Goal: Task Accomplishment & Management: Manage account settings

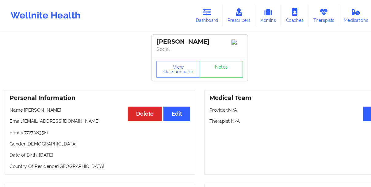
drag, startPoint x: 192, startPoint y: 13, endPoint x: 137, endPoint y: 17, distance: 54.8
click at [192, 13] on icon at bounding box center [192, 11] width 8 height 7
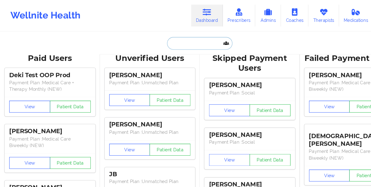
click at [165, 45] on input "text" at bounding box center [185, 40] width 61 height 12
paste input "Hi April! I just wanted to follow up on my previous message to see if you’re st…"
type input "Hi April! I just wanted to follow up on my previous message to see if you’re st…"
paste input "April Soil"
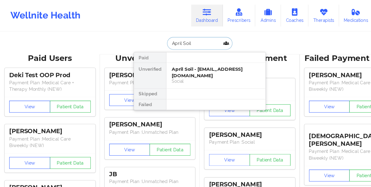
type input "April Soil"
click at [181, 66] on div "April Soil - [EMAIL_ADDRESS][DOMAIN_NAME]" at bounding box center [201, 66] width 82 height 11
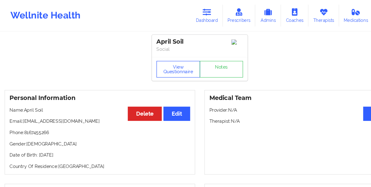
click at [154, 66] on button "View Questionnaire" at bounding box center [165, 63] width 41 height 15
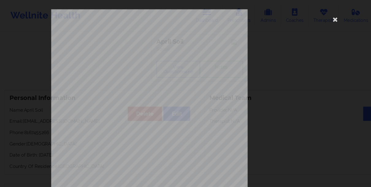
scroll to position [106, 0]
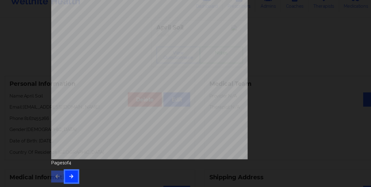
click at [67, 182] on button "button" at bounding box center [66, 176] width 12 height 11
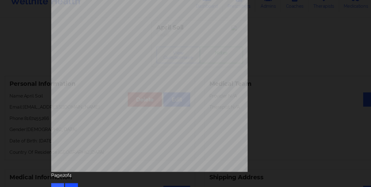
click at [67, 182] on div "Page 2 of 4" at bounding box center [186, 182] width 276 height 21
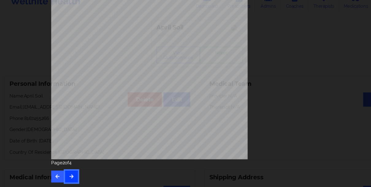
click at [67, 182] on button "button" at bounding box center [66, 176] width 12 height 11
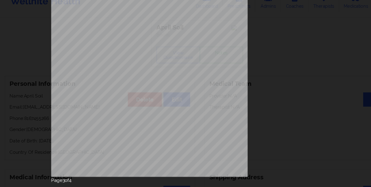
click at [66, 180] on p "Page 3 of 4" at bounding box center [186, 180] width 276 height 6
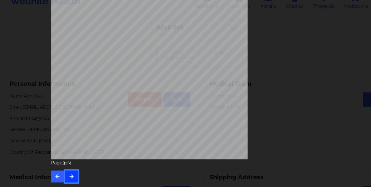
click at [66, 180] on button "button" at bounding box center [66, 176] width 12 height 11
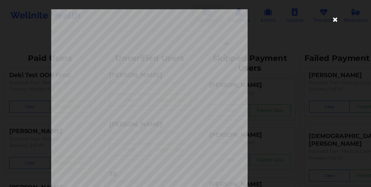
click at [311, 17] on icon at bounding box center [312, 18] width 10 height 10
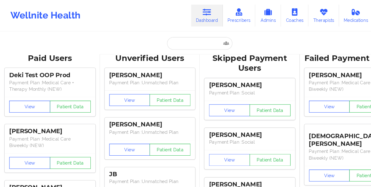
click at [191, 15] on icon at bounding box center [192, 11] width 8 height 7
click at [170, 37] on input "text" at bounding box center [185, 40] width 61 height 12
paste input "[PERSON_NAME]"
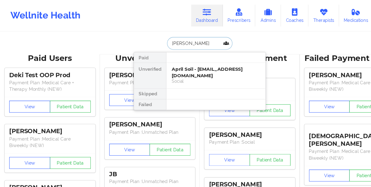
type input "[PERSON_NAME]"
click at [165, 64] on div "[PERSON_NAME] - [PERSON_NAME][EMAIL_ADDRESS][DOMAIN_NAME]" at bounding box center [201, 66] width 82 height 11
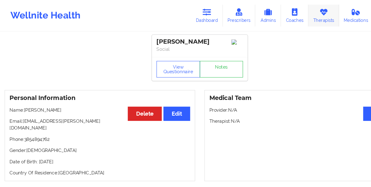
click at [297, 17] on link "Therapists" at bounding box center [301, 14] width 29 height 20
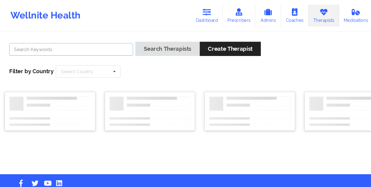
click at [109, 48] on input "text" at bounding box center [66, 46] width 115 height 12
paste input "[PERSON_NAME]"
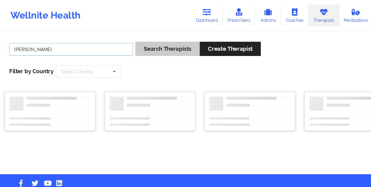
type input "[PERSON_NAME]"
click at [137, 44] on button "Search Therapists" at bounding box center [156, 45] width 60 height 13
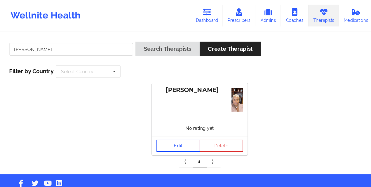
click at [156, 136] on link "Edit" at bounding box center [165, 135] width 41 height 11
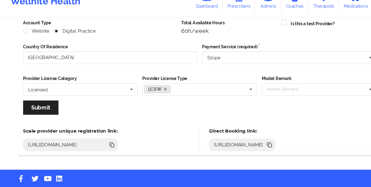
scroll to position [88, 0]
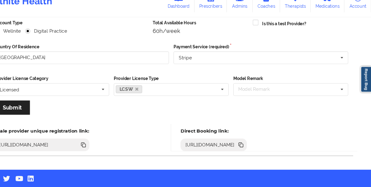
click at [253, 146] on icon at bounding box center [251, 147] width 3 height 3
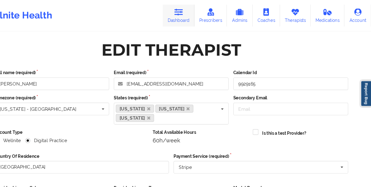
click at [188, 20] on link "Dashboard" at bounding box center [192, 14] width 29 height 20
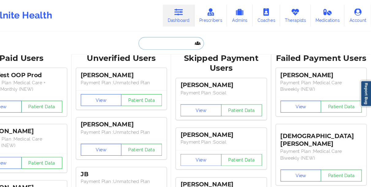
click at [171, 41] on input "text" at bounding box center [185, 40] width 61 height 12
paste input "[PERSON_NAME]"
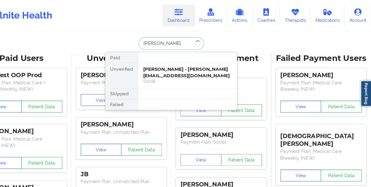
type input "[PERSON_NAME]"
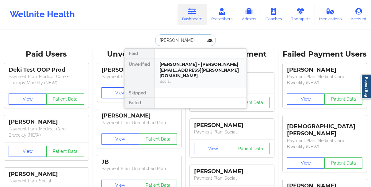
click at [173, 63] on div "[PERSON_NAME] - [PERSON_NAME][EMAIL_ADDRESS][PERSON_NAME][DOMAIN_NAME]" at bounding box center [201, 69] width 82 height 17
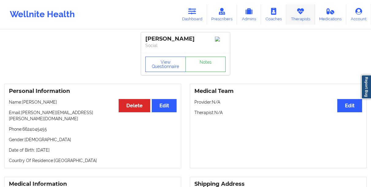
click at [307, 17] on link "Therapists" at bounding box center [301, 14] width 29 height 20
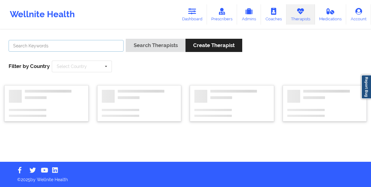
click at [90, 44] on input "text" at bounding box center [66, 46] width 115 height 12
paste input "[PERSON_NAME]"
type input "[PERSON_NAME]"
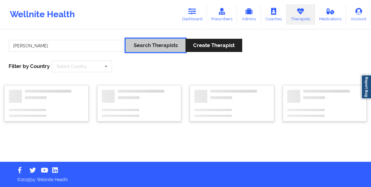
click at [155, 47] on button "Search Therapists" at bounding box center [156, 45] width 60 height 13
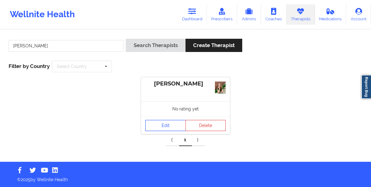
click at [149, 128] on link "Edit" at bounding box center [165, 125] width 41 height 11
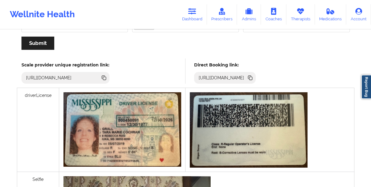
scroll to position [153, 0]
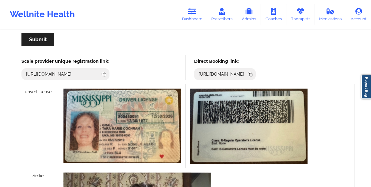
click at [253, 74] on icon at bounding box center [251, 74] width 3 height 3
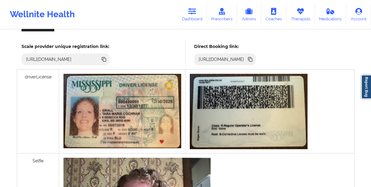
scroll to position [174, 0]
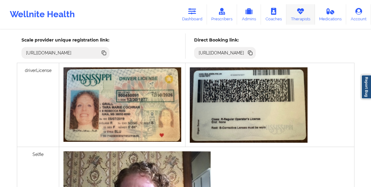
click at [306, 21] on link "Therapists" at bounding box center [301, 14] width 29 height 20
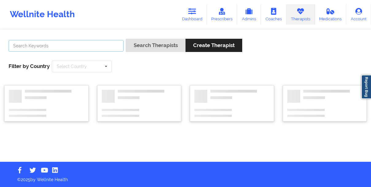
click at [101, 41] on input "text" at bounding box center [66, 46] width 115 height 12
paste input "[PERSON_NAME]"
type input "[PERSON_NAME]"
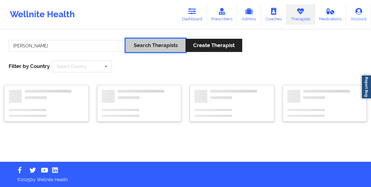
click at [134, 42] on button "Search Therapists" at bounding box center [156, 45] width 60 height 13
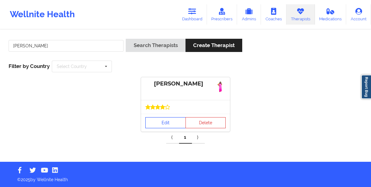
click at [164, 125] on link "Edit" at bounding box center [165, 122] width 41 height 11
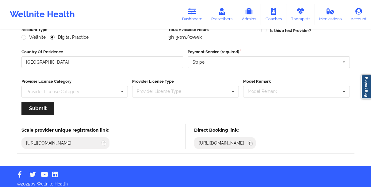
scroll to position [88, 0]
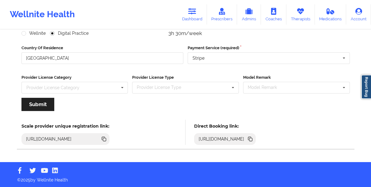
click at [253, 140] on icon at bounding box center [251, 139] width 3 height 3
click at [190, 12] on icon at bounding box center [192, 11] width 8 height 7
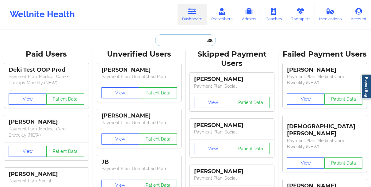
click at [168, 42] on input "text" at bounding box center [185, 40] width 61 height 12
paste input "[PERSON_NAME]"
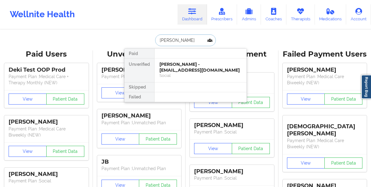
type input "[PERSON_NAME]"
click at [164, 63] on div "[PERSON_NAME] - [EMAIL_ADDRESS][DOMAIN_NAME]" at bounding box center [201, 66] width 82 height 11
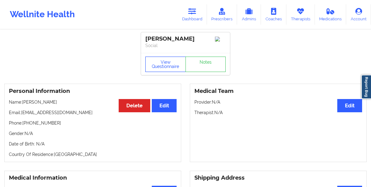
click at [156, 68] on button "View Questionnaire" at bounding box center [165, 63] width 41 height 15
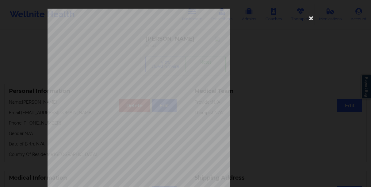
scroll to position [106, 0]
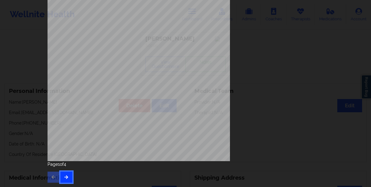
click at [66, 180] on button "button" at bounding box center [66, 176] width 12 height 11
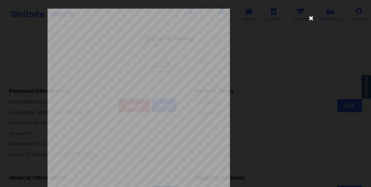
click at [308, 16] on icon at bounding box center [312, 18] width 10 height 10
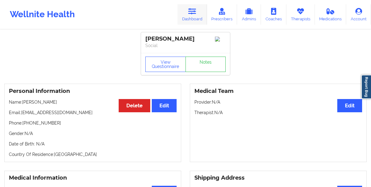
click at [195, 14] on icon at bounding box center [192, 11] width 8 height 7
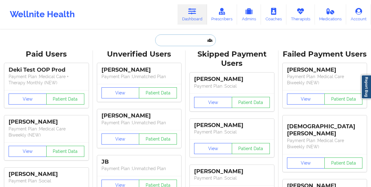
click at [172, 38] on input "text" at bounding box center [185, 40] width 61 height 12
paste input "[PERSON_NAME]"
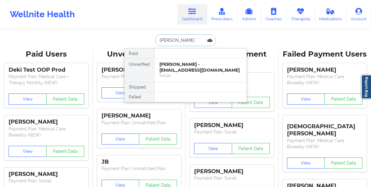
type input "[PERSON_NAME]"
click at [177, 61] on div "[PERSON_NAME] - [EMAIL_ADDRESS][DOMAIN_NAME] Social" at bounding box center [201, 70] width 92 height 24
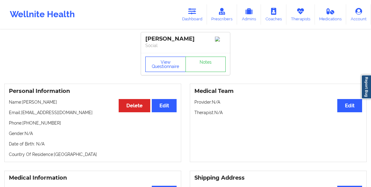
click at [157, 61] on button "View Questionnaire" at bounding box center [165, 63] width 41 height 15
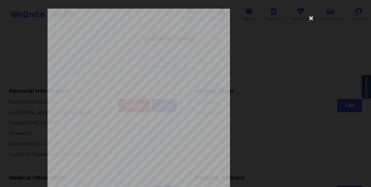
click at [16, 79] on div "[STREET_ADDRESS] What state do you live in ? [US_STATE] Full Name [PERSON_NAME]…" at bounding box center [185, 93] width 371 height 187
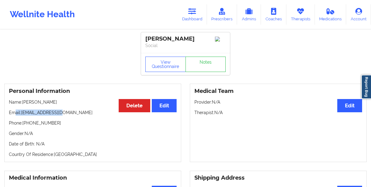
drag, startPoint x: 66, startPoint y: 114, endPoint x: 15, endPoint y: 113, distance: 51.0
click at [15, 113] on p "Email: [EMAIL_ADDRESS][DOMAIN_NAME]" at bounding box center [93, 112] width 168 height 6
click at [69, 114] on p "Email: [EMAIL_ADDRESS][DOMAIN_NAME]" at bounding box center [93, 112] width 168 height 6
drag, startPoint x: 69, startPoint y: 114, endPoint x: 22, endPoint y: 116, distance: 46.7
click at [22, 115] on p "Email: [EMAIL_ADDRESS][DOMAIN_NAME]" at bounding box center [93, 112] width 168 height 6
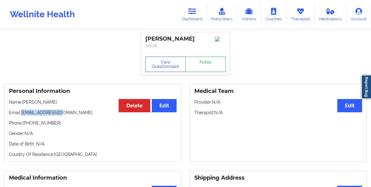
copy p "[EMAIL_ADDRESS][DOMAIN_NAME]"
click at [190, 10] on icon at bounding box center [192, 11] width 8 height 7
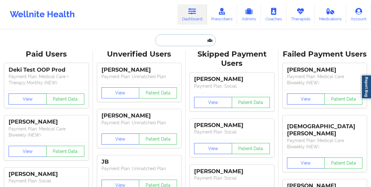
click at [171, 42] on input "text" at bounding box center [185, 40] width 61 height 12
paste input "[PERSON_NAME]"
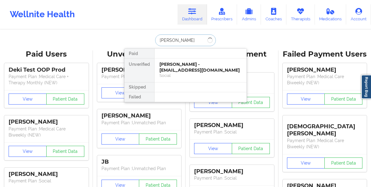
type input "[PERSON_NAME]"
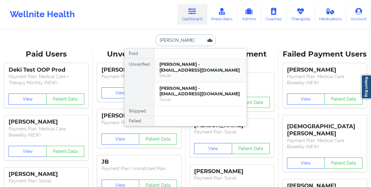
click at [171, 62] on div "[PERSON_NAME] - [EMAIL_ADDRESS][DOMAIN_NAME]" at bounding box center [201, 66] width 82 height 11
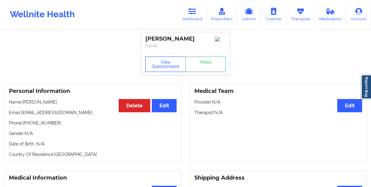
click at [162, 64] on button "View Questionnaire" at bounding box center [165, 63] width 41 height 15
click at [80, 103] on div "Personal Information Edit Delete Name: [PERSON_NAME] Email: [EMAIL_ADDRESS][DOM…" at bounding box center [92, 122] width 177 height 78
click at [168, 60] on button "View Questionnaire" at bounding box center [165, 63] width 41 height 15
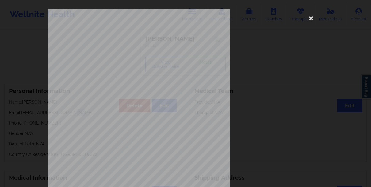
scroll to position [106, 0]
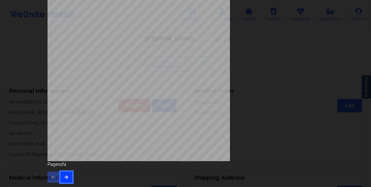
click at [68, 175] on button "button" at bounding box center [66, 176] width 12 height 11
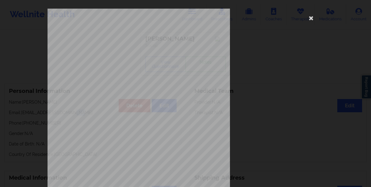
click at [270, 56] on div "This patient has not provided the type of insurance Insurance Member ID for pat…" at bounding box center [186, 138] width 276 height 258
click at [310, 21] on icon at bounding box center [312, 18] width 10 height 10
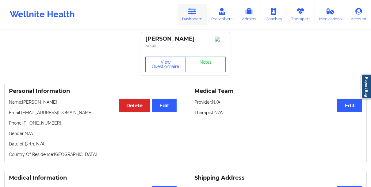
click at [190, 14] on icon at bounding box center [192, 11] width 8 height 7
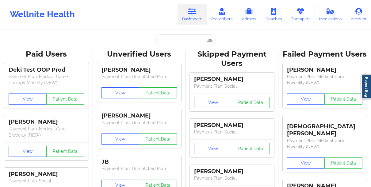
click at [166, 40] on input "text" at bounding box center [185, 40] width 61 height 12
paste input "[PERSON_NAME]"
type input "[PERSON_NAME]"
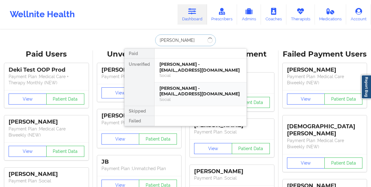
click at [171, 87] on div "[PERSON_NAME] - [EMAIL_ADDRESS][DOMAIN_NAME]" at bounding box center [201, 90] width 82 height 11
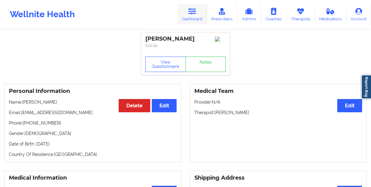
click at [184, 15] on link "Dashboard" at bounding box center [192, 14] width 29 height 20
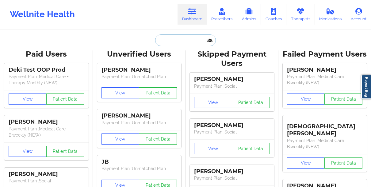
click at [167, 40] on input "text" at bounding box center [185, 40] width 61 height 12
paste input "[PERSON_NAME] [PERSON_NAME]"
type input "[PERSON_NAME] [PERSON_NAME]"
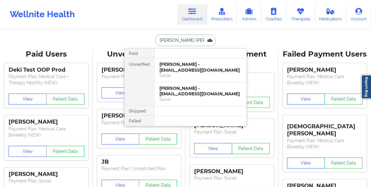
scroll to position [0, 28]
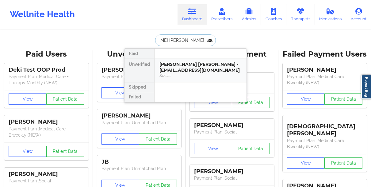
click at [171, 73] on div "Social" at bounding box center [201, 75] width 82 height 5
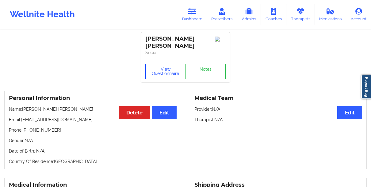
click at [155, 76] on button "View Questionnaire" at bounding box center [165, 71] width 41 height 15
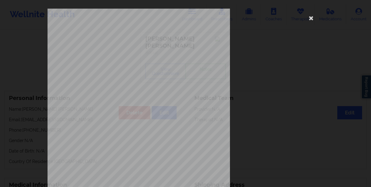
scroll to position [106, 0]
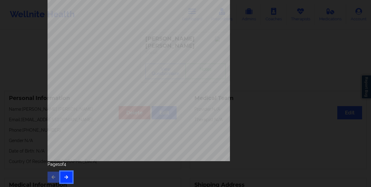
click at [61, 179] on button "button" at bounding box center [66, 176] width 12 height 11
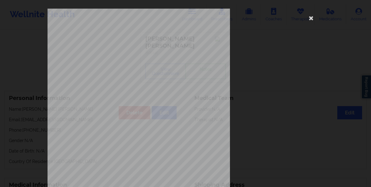
click at [30, 84] on div "This patient has not provided the type of insurance Insurance Member ID for pat…" at bounding box center [185, 93] width 371 height 187
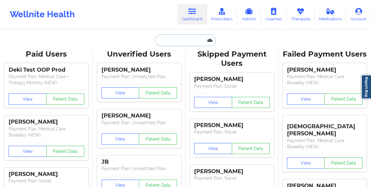
click at [164, 39] on input "text" at bounding box center [185, 40] width 61 height 12
paste input "[PHONE_NUMBER]"
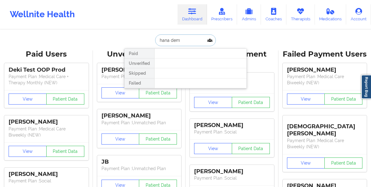
type input "[PERSON_NAME]"
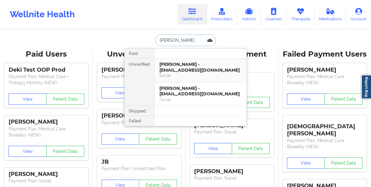
click at [201, 71] on div "[PERSON_NAME] - [EMAIL_ADDRESS][DOMAIN_NAME]" at bounding box center [201, 66] width 82 height 11
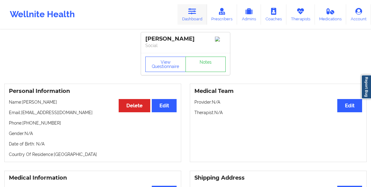
click at [186, 21] on link "Dashboard" at bounding box center [192, 14] width 29 height 20
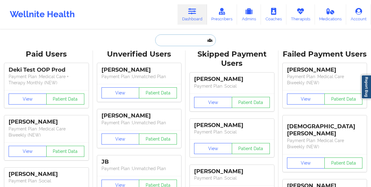
click at [172, 41] on input "text" at bounding box center [185, 40] width 61 height 12
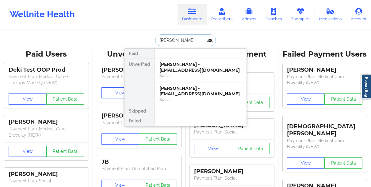
type input "[PERSON_NAME]"
click at [188, 89] on div "[PERSON_NAME] - [EMAIL_ADDRESS][DOMAIN_NAME]" at bounding box center [201, 90] width 82 height 11
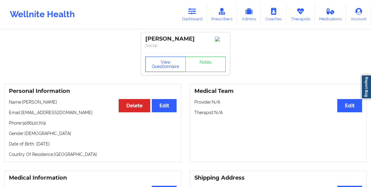
click at [153, 71] on button "View Questionnaire" at bounding box center [165, 63] width 41 height 15
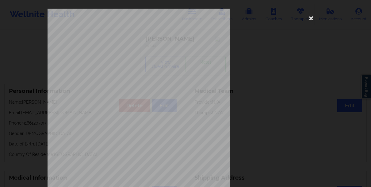
scroll to position [106, 0]
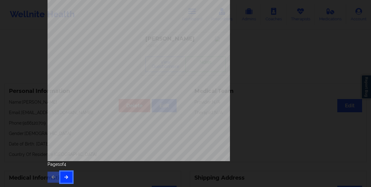
click at [64, 178] on icon "button" at bounding box center [66, 177] width 5 height 4
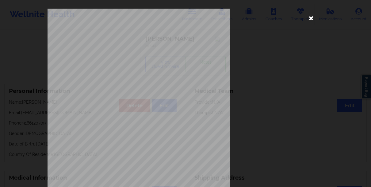
click at [309, 19] on icon at bounding box center [312, 18] width 10 height 10
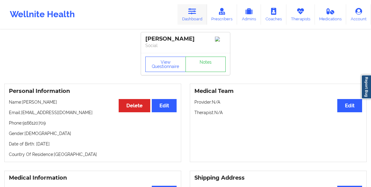
click at [194, 13] on icon at bounding box center [192, 11] width 8 height 7
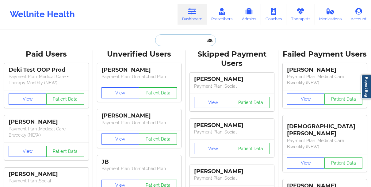
click at [177, 40] on input "text" at bounding box center [185, 40] width 61 height 12
paste input ""[PERSON_NAME] ""
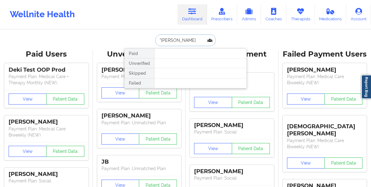
type input "[PERSON_NAME]"
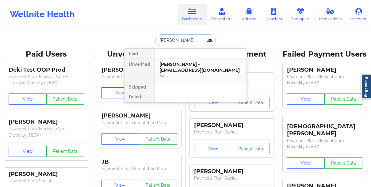
click at [199, 70] on div "[PERSON_NAME] - [EMAIL_ADDRESS][DOMAIN_NAME]" at bounding box center [201, 66] width 82 height 11
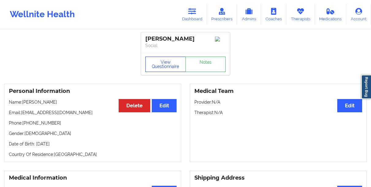
click at [168, 69] on button "View Questionnaire" at bounding box center [165, 63] width 41 height 15
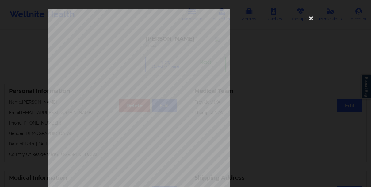
scroll to position [106, 0]
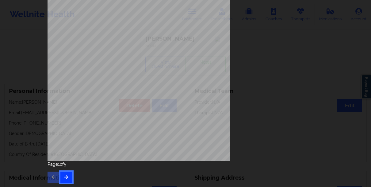
click at [64, 177] on icon "button" at bounding box center [66, 177] width 5 height 4
click at [66, 171] on button "button" at bounding box center [66, 176] width 12 height 11
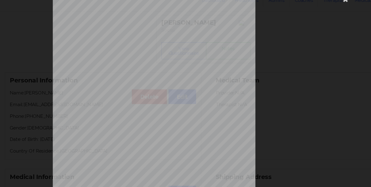
scroll to position [0, 0]
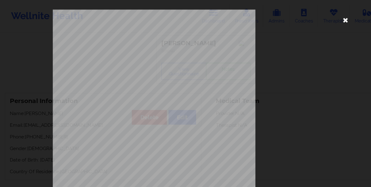
click at [312, 20] on icon at bounding box center [312, 18] width 10 height 10
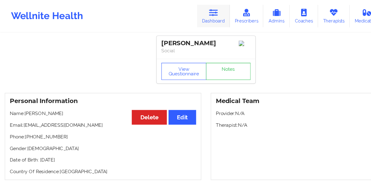
click at [187, 13] on link "Dashboard" at bounding box center [192, 14] width 29 height 20
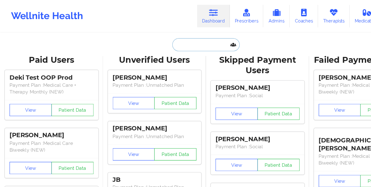
click at [172, 42] on input "text" at bounding box center [185, 40] width 61 height 12
paste input "[PERSON_NAME]"
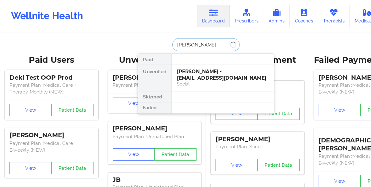
type input "[PERSON_NAME]"
click at [167, 62] on div "[PERSON_NAME] - [EMAIL_ADDRESS][DOMAIN_NAME]" at bounding box center [201, 66] width 82 height 11
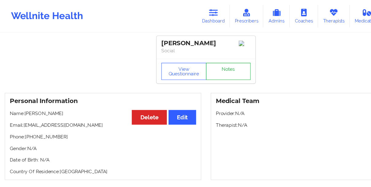
click at [206, 65] on link "Notes" at bounding box center [206, 63] width 41 height 15
